Goal: Task Accomplishment & Management: Manage account settings

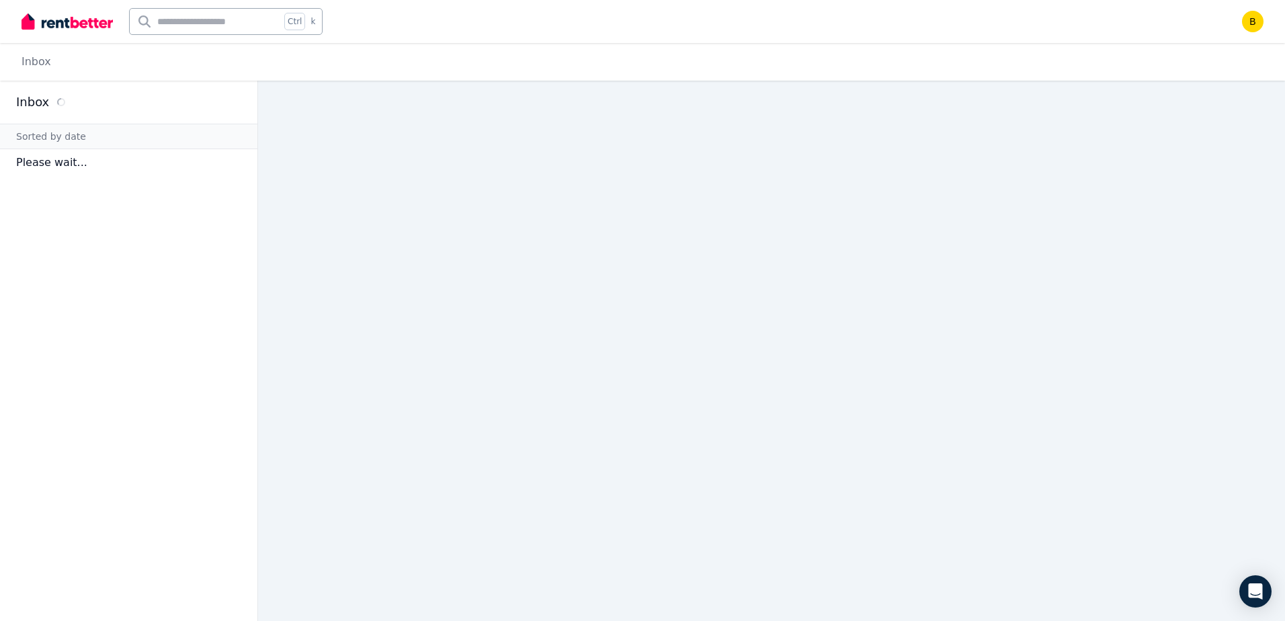
click at [89, 167] on p "Please wait..." at bounding box center [128, 162] width 257 height 27
click at [90, 163] on p "Please wait..." at bounding box center [128, 162] width 257 height 27
click at [107, 116] on div "Inbox" at bounding box center [128, 102] width 257 height 43
click at [108, 114] on div "Inbox" at bounding box center [128, 102] width 257 height 43
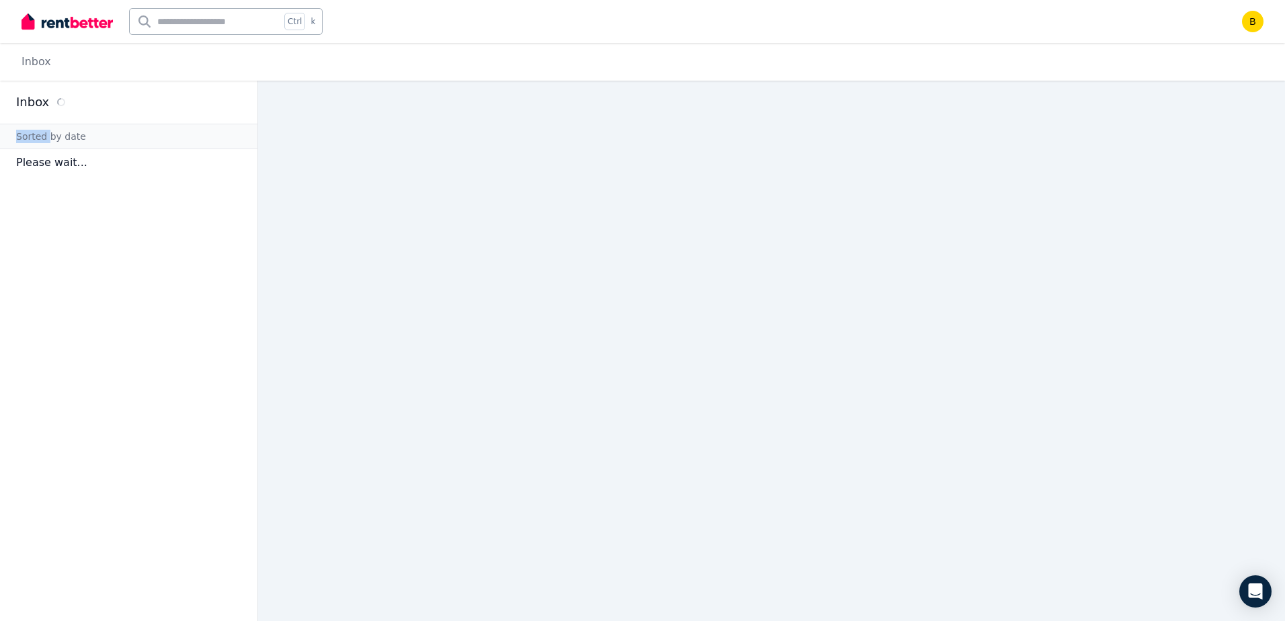
click at [108, 114] on div "Inbox" at bounding box center [128, 102] width 257 height 43
drag, startPoint x: 108, startPoint y: 114, endPoint x: 330, endPoint y: 183, distance: 232.1
click at [330, 183] on main at bounding box center [771, 351] width 1027 height 540
